Goal: Task Accomplishment & Management: Manage account settings

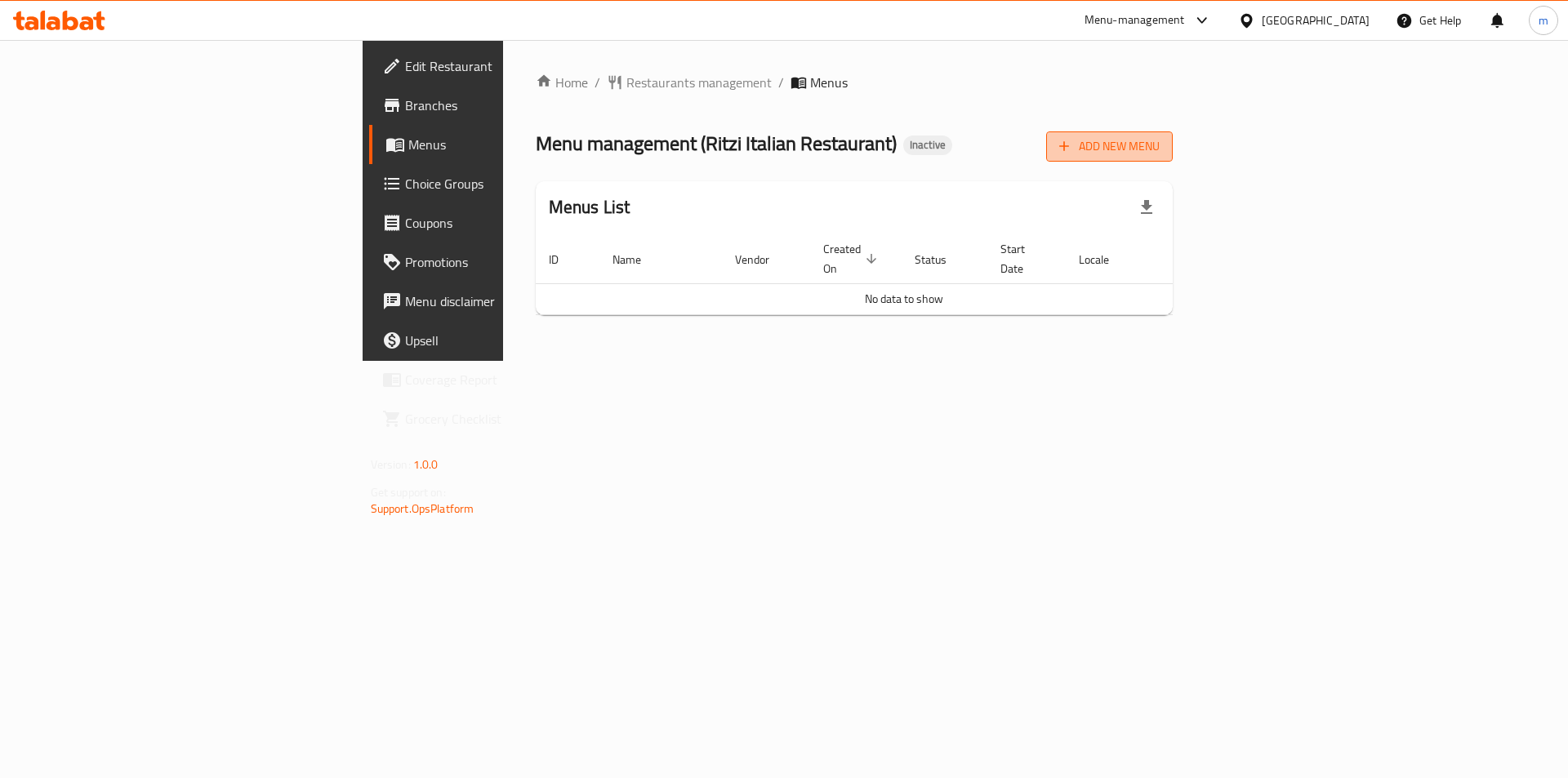
click at [1173, 133] on button "Add New Menu" at bounding box center [1109, 146] width 127 height 30
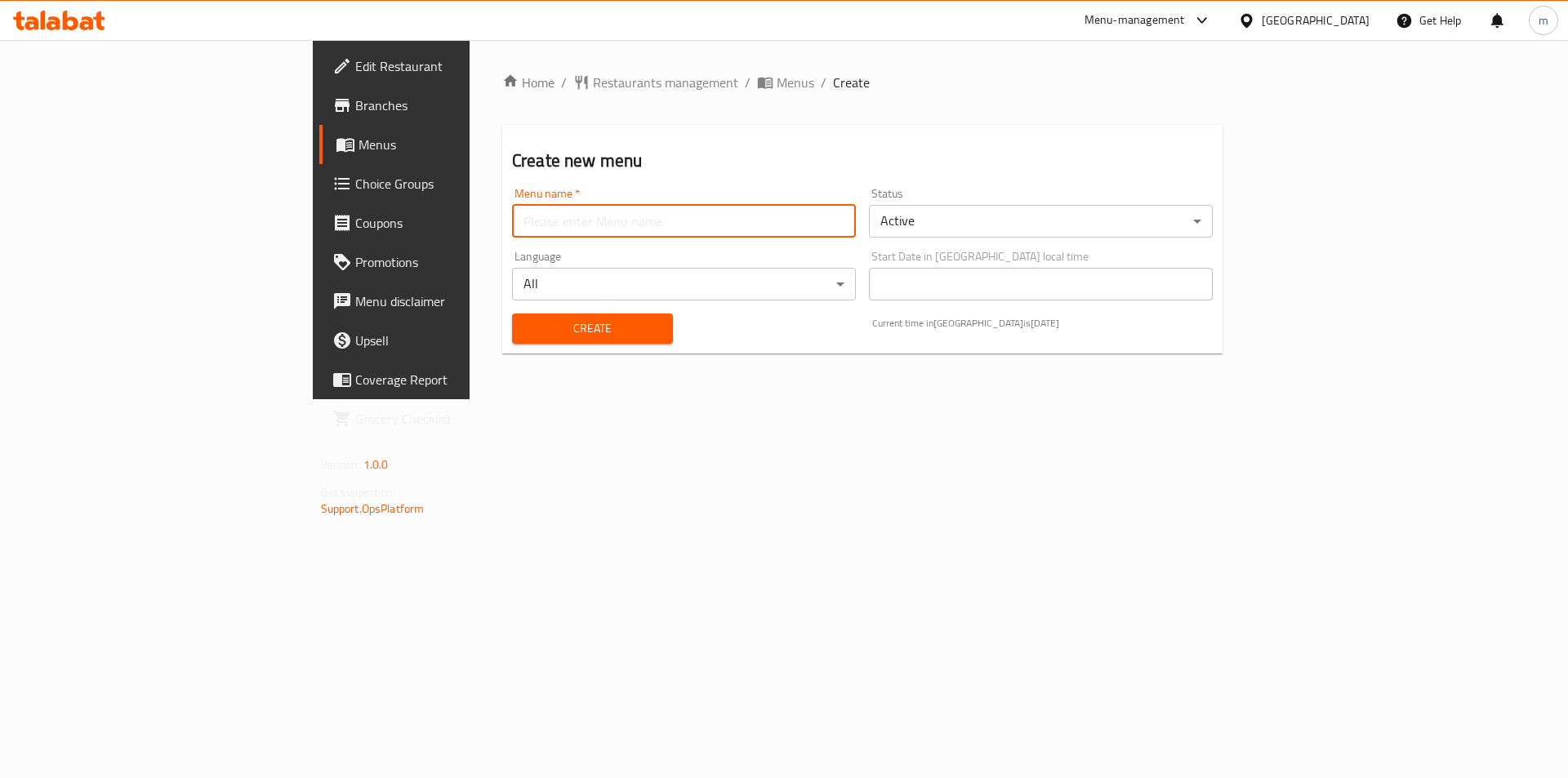
drag, startPoint x: 636, startPoint y: 218, endPoint x: 617, endPoint y: 230, distance: 22.5
click at [636, 218] on input "text" at bounding box center [684, 221] width 344 height 32
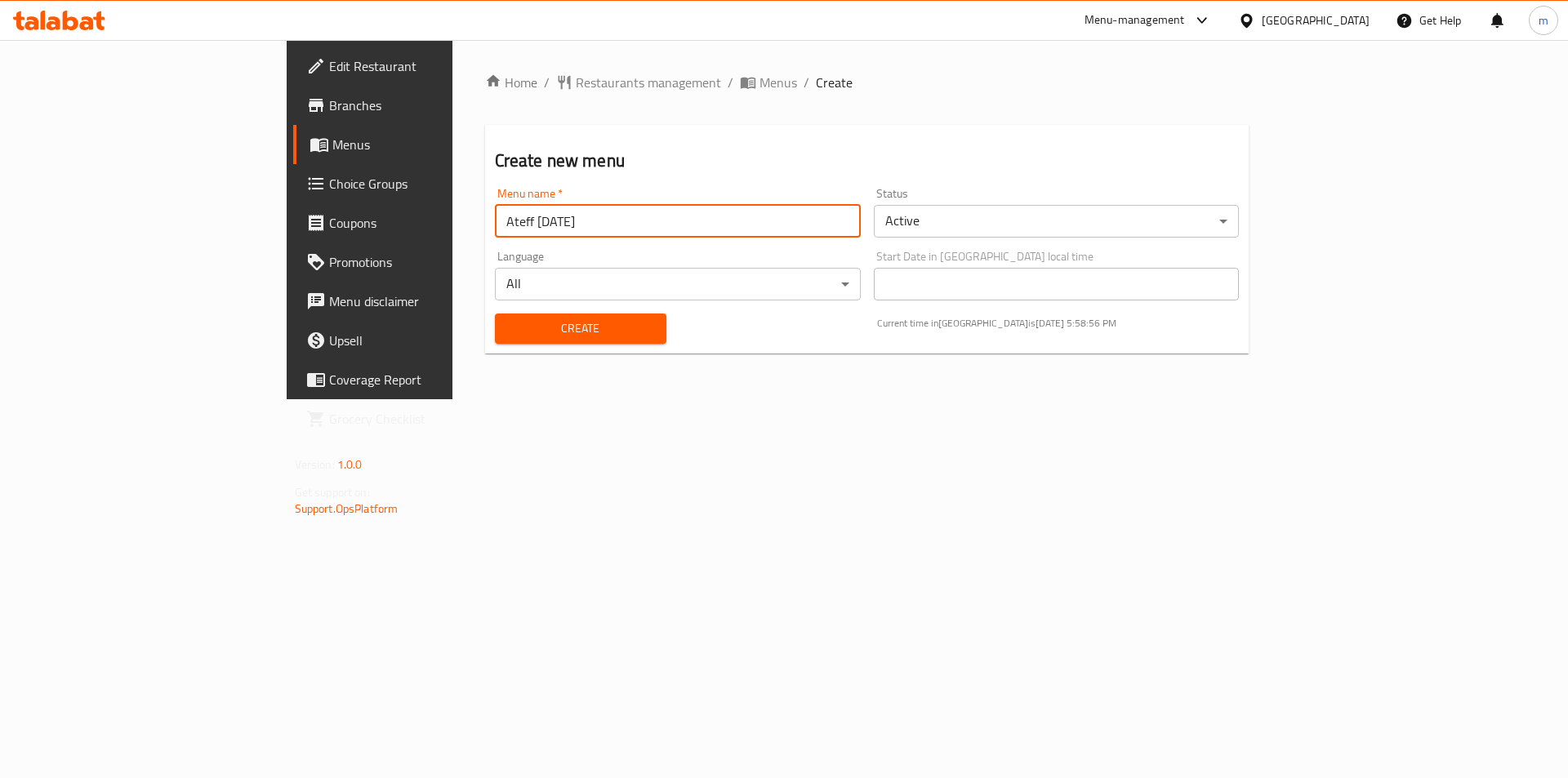
click at [495, 224] on input "Ateff [DATE]" at bounding box center [678, 221] width 366 height 32
type input "Ateff [DATE]"
click at [453, 399] on div "Home / Restaurants management / Menus / Create Create new menu Menu name   * At…" at bounding box center [867, 220] width 830 height 359
click at [495, 314] on button "Create" at bounding box center [581, 328] width 171 height 30
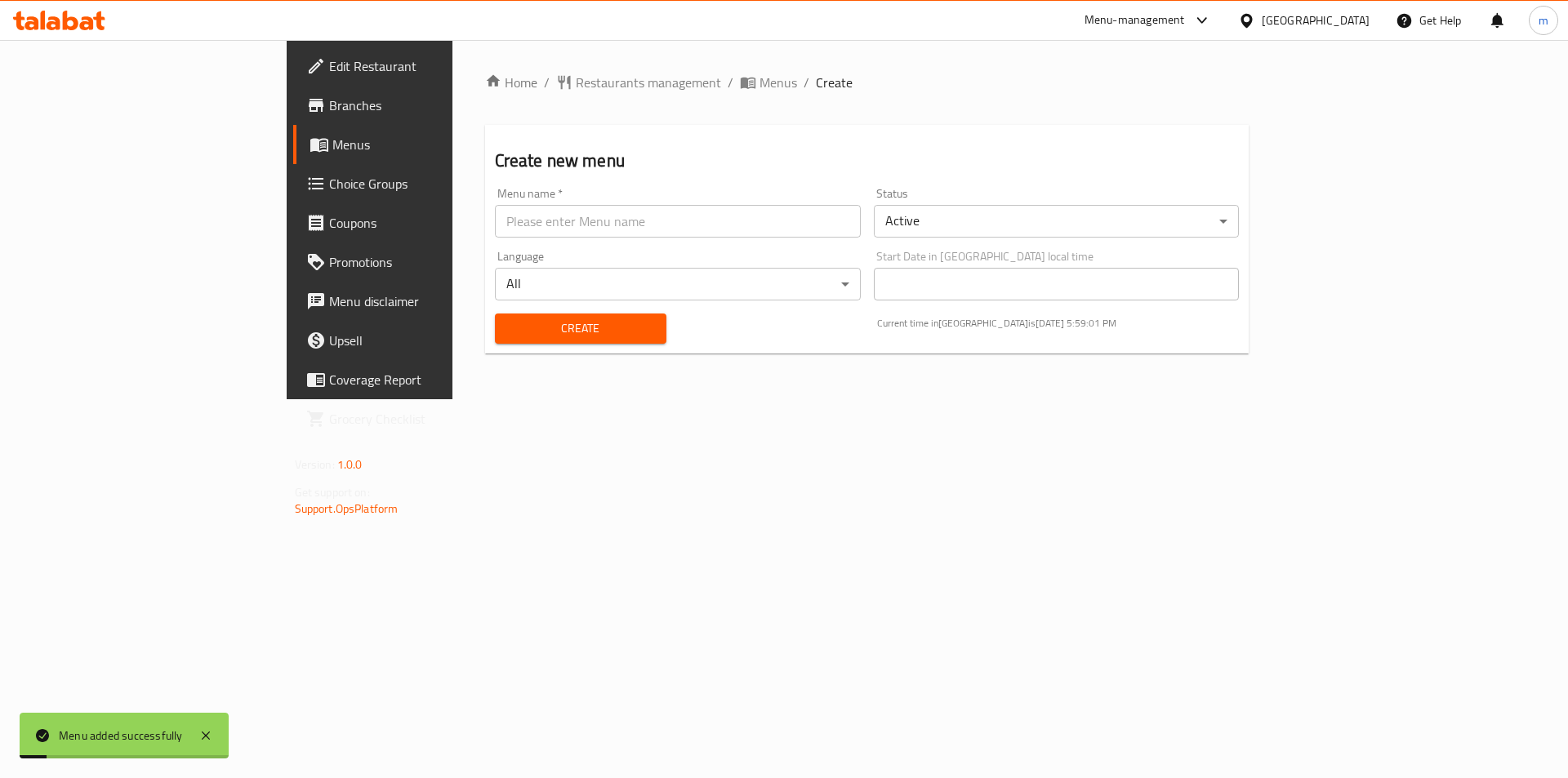
click at [333, 140] on span "Menus" at bounding box center [435, 144] width 204 height 20
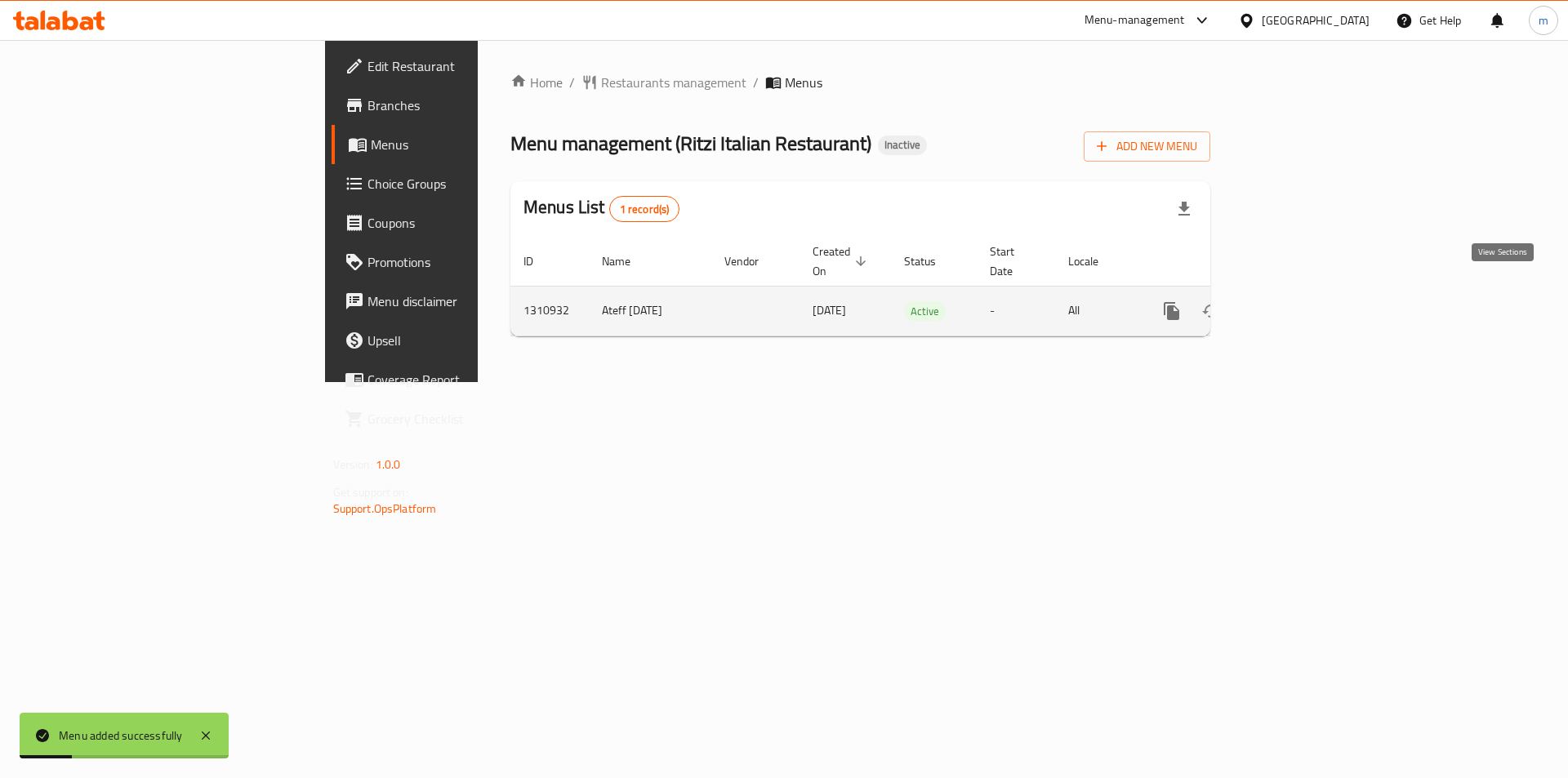
click at [1299, 301] on icon "enhanced table" at bounding box center [1289, 310] width 20 height 20
